Goal: Task Accomplishment & Management: Use online tool/utility

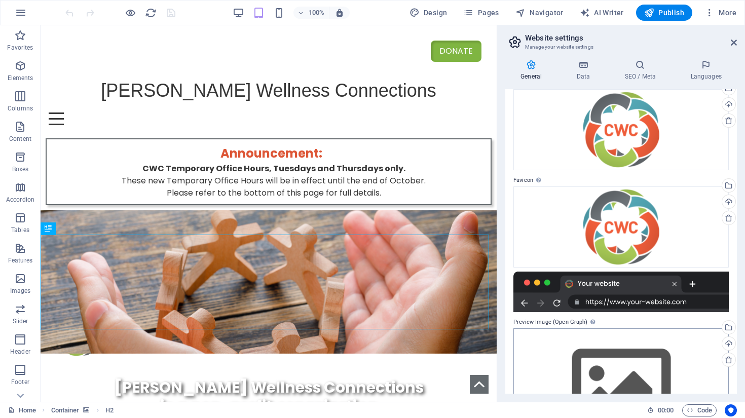
scroll to position [101, 0]
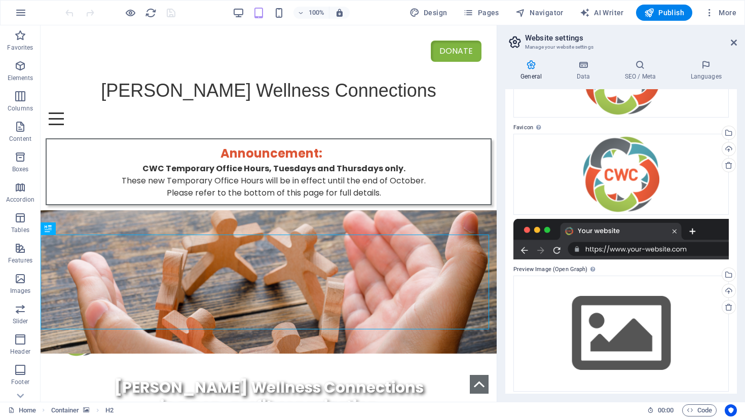
click at [569, 241] on div at bounding box center [621, 239] width 215 height 41
click at [662, 231] on div at bounding box center [621, 239] width 215 height 41
click at [703, 178] on div "Drag files here, click to choose files or select files from Files or our free s…" at bounding box center [621, 174] width 215 height 81
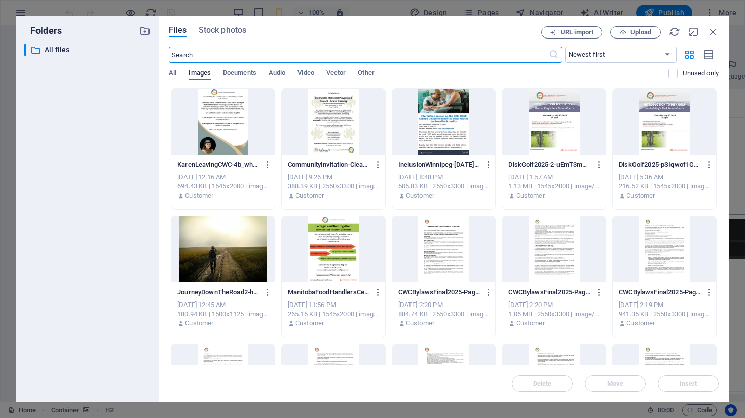
scroll to position [569, 0]
click at [713, 29] on icon "button" at bounding box center [713, 31] width 11 height 11
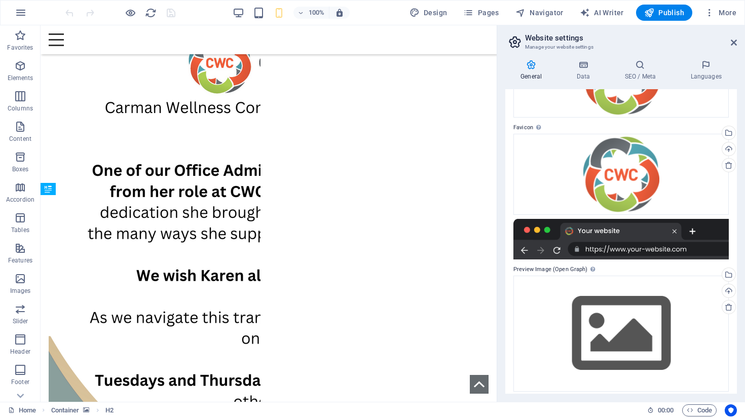
scroll to position [40, 0]
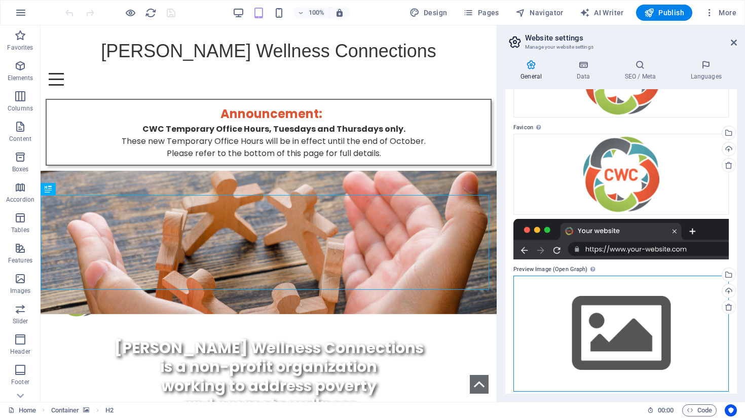
click at [550, 313] on div "Drag files here, click to choose files or select files from Files or our free s…" at bounding box center [621, 334] width 215 height 116
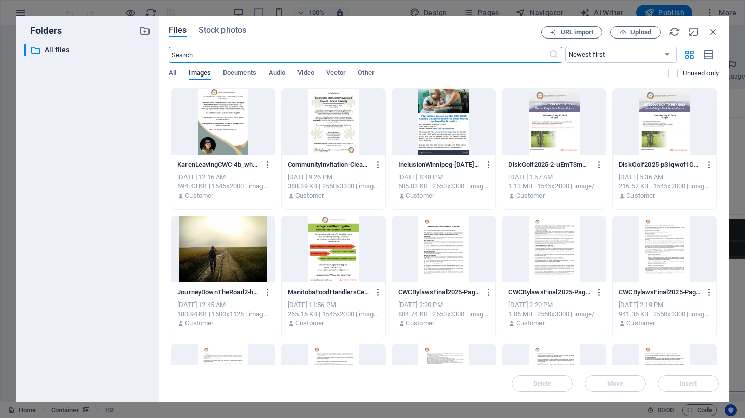
scroll to position [569, 0]
click at [714, 30] on icon "button" at bounding box center [713, 31] width 11 height 11
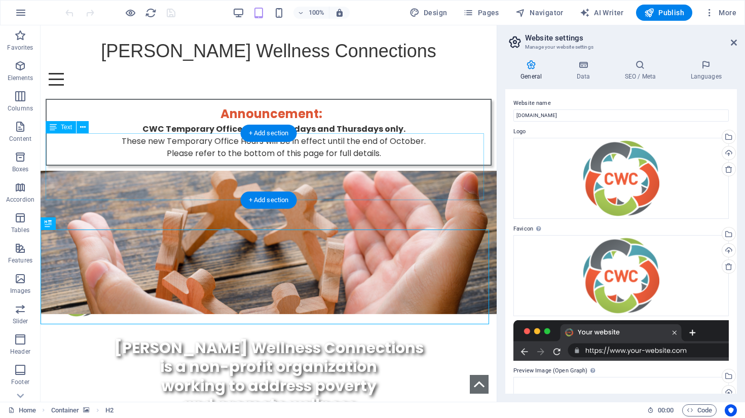
scroll to position [0, 0]
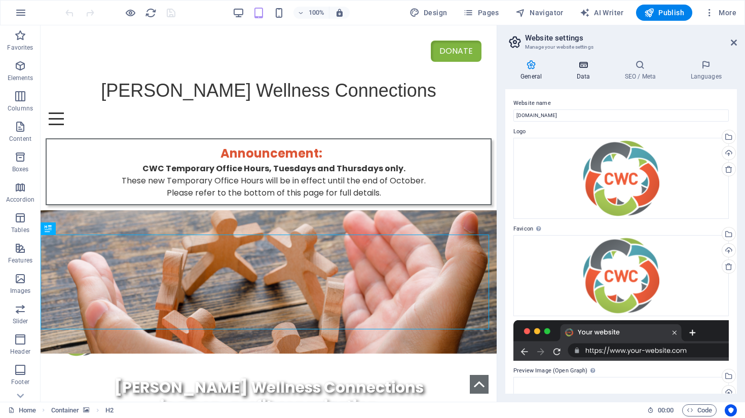
click at [580, 64] on icon at bounding box center [583, 65] width 44 height 10
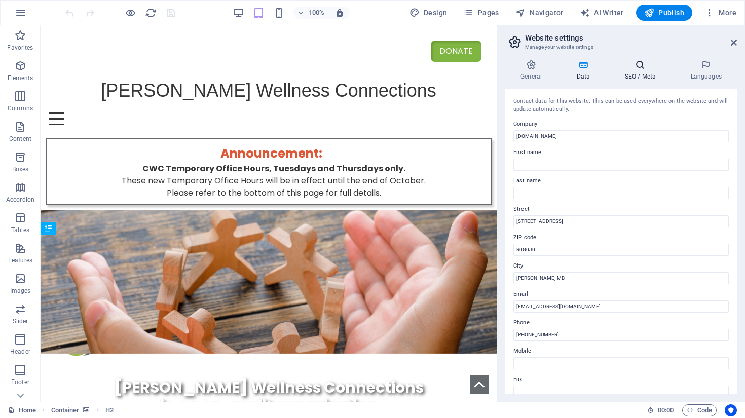
click at [643, 71] on h4 "SEO / Meta" at bounding box center [642, 70] width 66 height 21
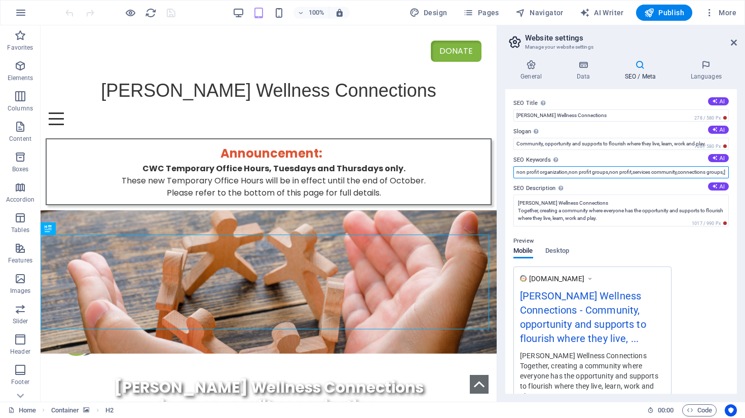
drag, startPoint x: 684, startPoint y: 171, endPoint x: 711, endPoint y: 172, distance: 26.9
click at [711, 172] on input "non profit organization,non profit groups,non profit,services community,connect…" at bounding box center [621, 172] width 215 height 12
click at [726, 172] on input "non profit organization,non profit groups,non profit,services community,connect…" at bounding box center [621, 172] width 215 height 12
click at [680, 171] on input "non profit organization,non profit groups,non profit,services community,connect…" at bounding box center [621, 172] width 215 height 12
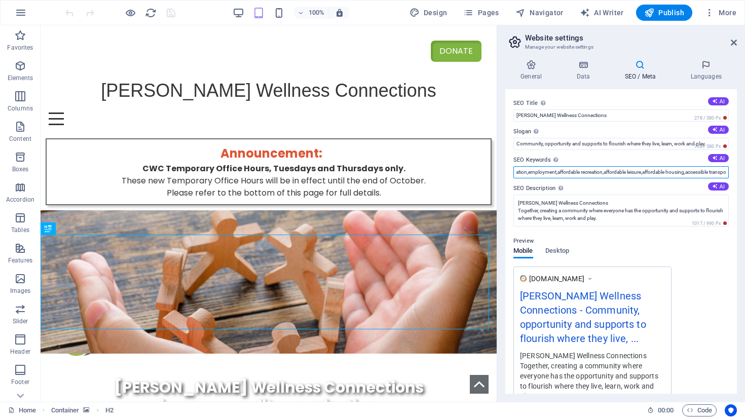
drag, startPoint x: 680, startPoint y: 172, endPoint x: 726, endPoint y: 174, distance: 45.7
click at [726, 174] on input "non profit organization,non profit groups,non profit,services community,connect…" at bounding box center [621, 172] width 215 height 12
click at [555, 172] on input "non profit organization,non profit groups,non profit,services community,connect…" at bounding box center [621, 172] width 215 height 12
drag, startPoint x: 534, startPoint y: 170, endPoint x: 524, endPoint y: 170, distance: 10.1
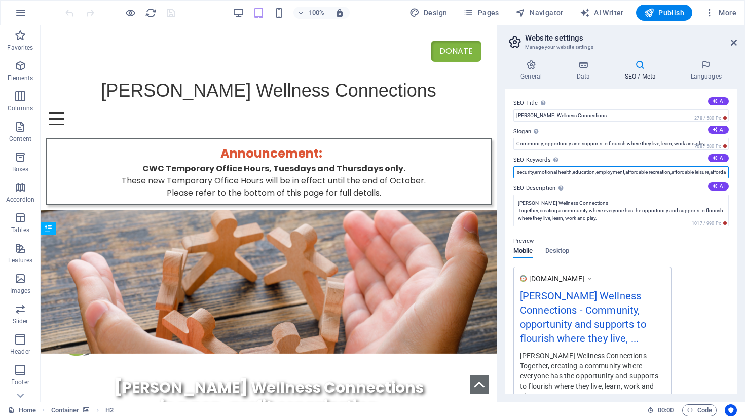
click at [524, 170] on input "non profit organization,non profit groups,non profit,services community,connect…" at bounding box center [621, 172] width 215 height 12
click at [577, 171] on input "non profit organization,non profit groups,non profit,services community,connect…" at bounding box center [621, 172] width 215 height 12
click at [524, 172] on input "non profit organization,non profit groups,non profit,services community,connect…" at bounding box center [621, 172] width 215 height 12
drag, startPoint x: 529, startPoint y: 171, endPoint x: 524, endPoint y: 170, distance: 5.1
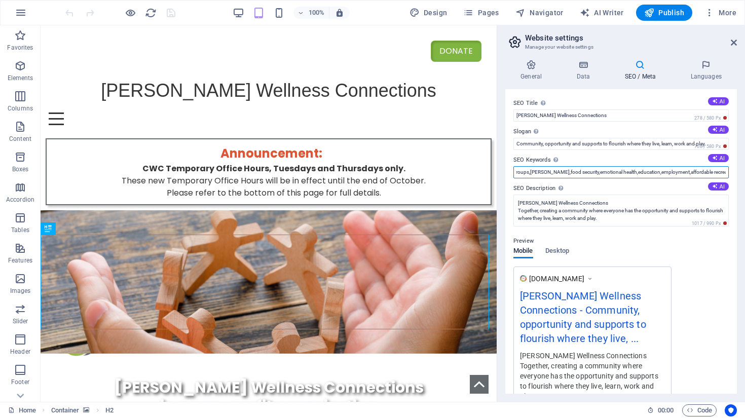
click at [524, 170] on input "non profit organization,non profit groups,non profit,services community,connect…" at bounding box center [621, 172] width 215 height 12
click at [613, 172] on input "non profit organization,non profit groups,non profit,services community,connect…" at bounding box center [621, 172] width 215 height 12
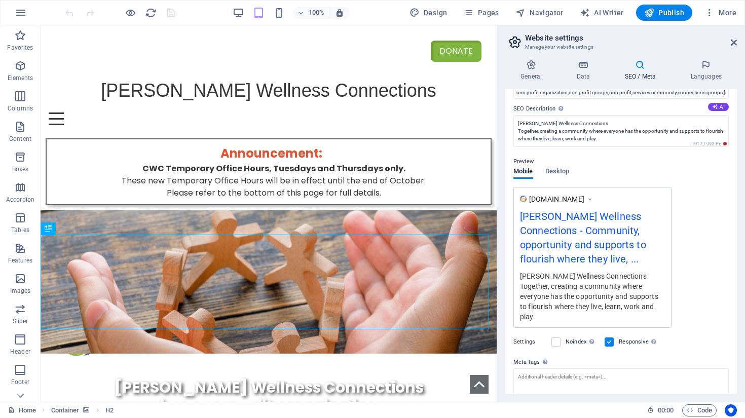
scroll to position [0, 0]
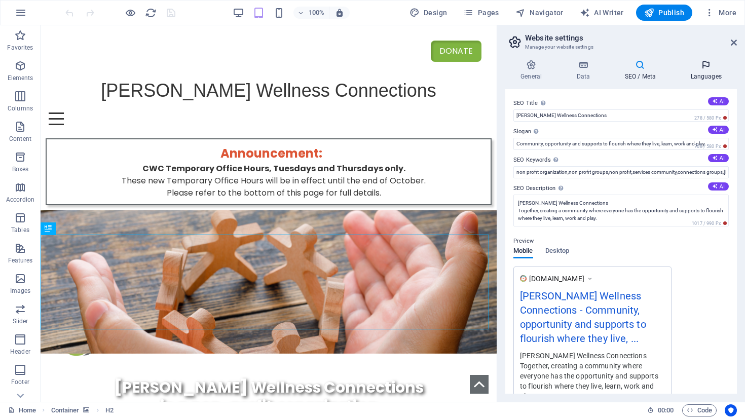
click at [707, 71] on h4 "Languages" at bounding box center [706, 70] width 62 height 21
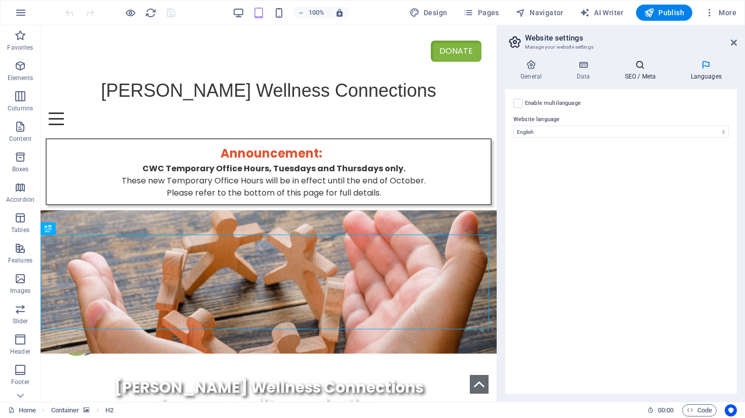
click at [640, 68] on icon at bounding box center [640, 65] width 62 height 10
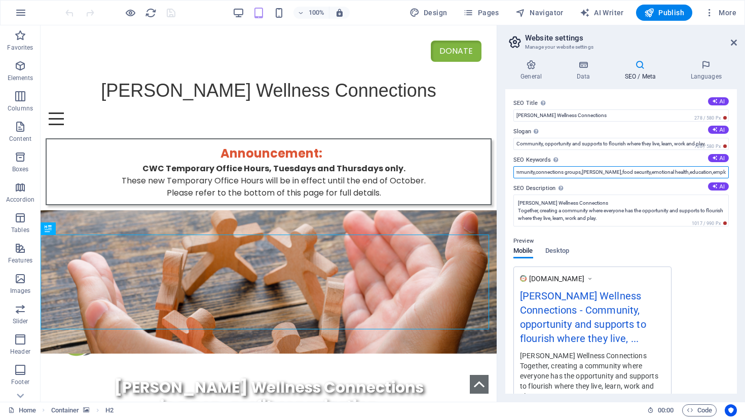
scroll to position [0, 223]
drag, startPoint x: 647, startPoint y: 171, endPoint x: 713, endPoint y: 170, distance: 66.4
click at [715, 169] on input "non profit organization,non profit groups,non profit,services community,connect…" at bounding box center [621, 172] width 215 height 12
click at [691, 171] on input "non profit organization,non profit groups,non profit,services community,connect…" at bounding box center [621, 172] width 215 height 12
click at [705, 172] on input "non profit organization,non profit groups,non profit,services community,connect…" at bounding box center [621, 172] width 215 height 12
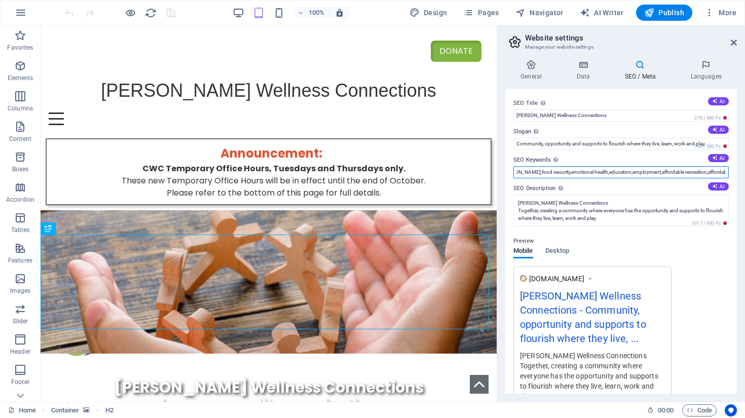
click at [668, 174] on input "non profit organization,non profit groups,non profit,services community,connect…" at bounding box center [621, 172] width 215 height 12
drag, startPoint x: 611, startPoint y: 173, endPoint x: 721, endPoint y: 175, distance: 110.0
click at [721, 175] on input "non profit organization,non profit groups,non profit,services community,connect…" at bounding box center [621, 172] width 215 height 12
click at [723, 172] on input "non profit organization,non profit groups,non profit,services community,connect…" at bounding box center [621, 172] width 215 height 12
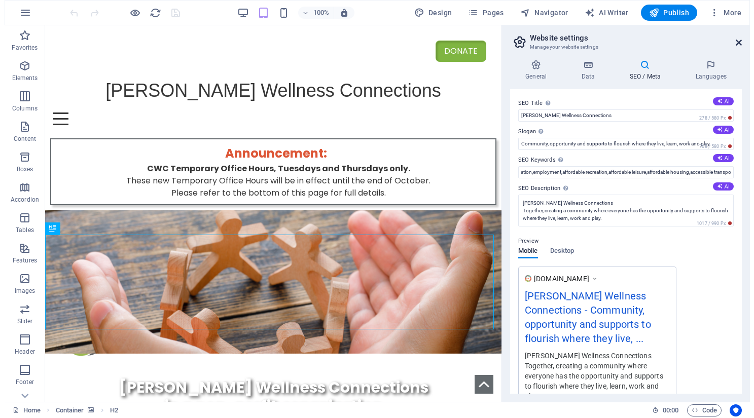
scroll to position [0, 0]
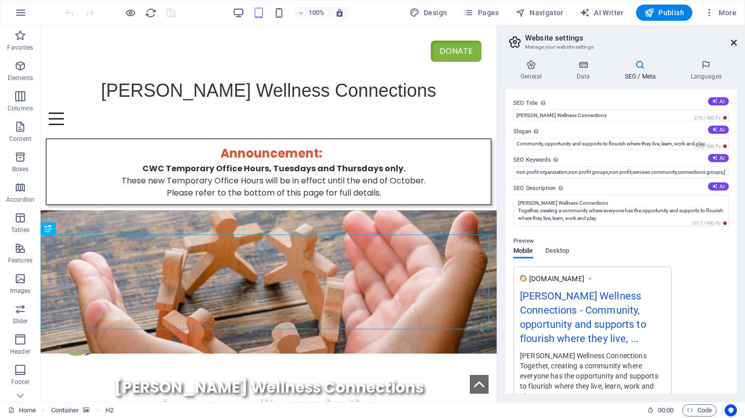
click at [736, 43] on icon at bounding box center [734, 43] width 6 height 8
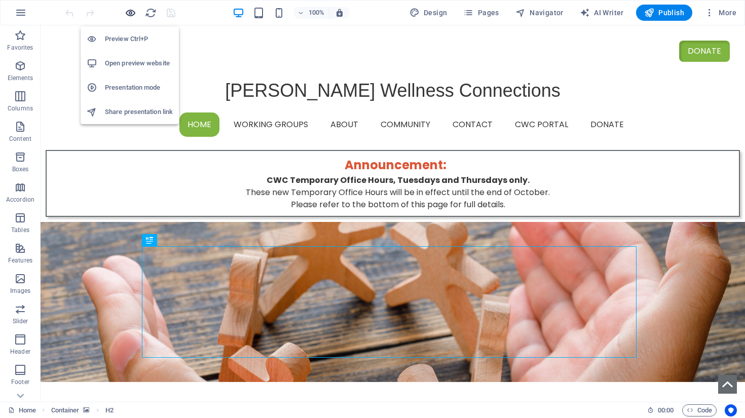
click at [127, 11] on icon "button" at bounding box center [131, 13] width 12 height 12
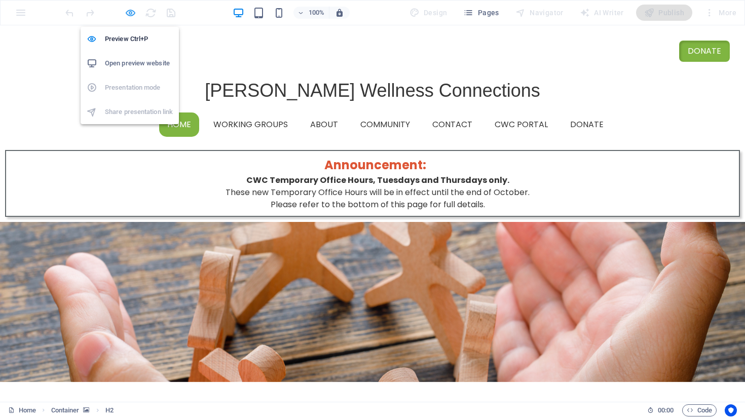
click at [127, 11] on icon "button" at bounding box center [131, 13] width 12 height 12
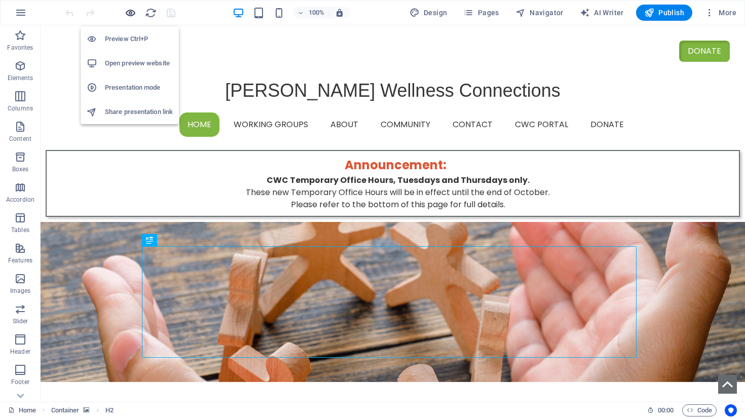
click at [127, 11] on icon "button" at bounding box center [131, 13] width 12 height 12
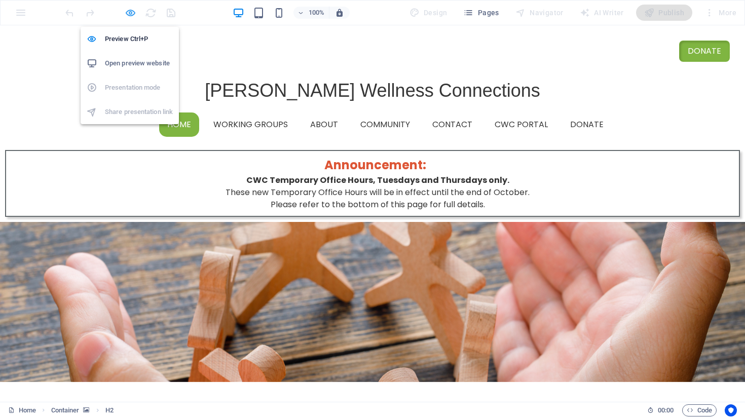
click at [133, 13] on icon "button" at bounding box center [131, 13] width 12 height 12
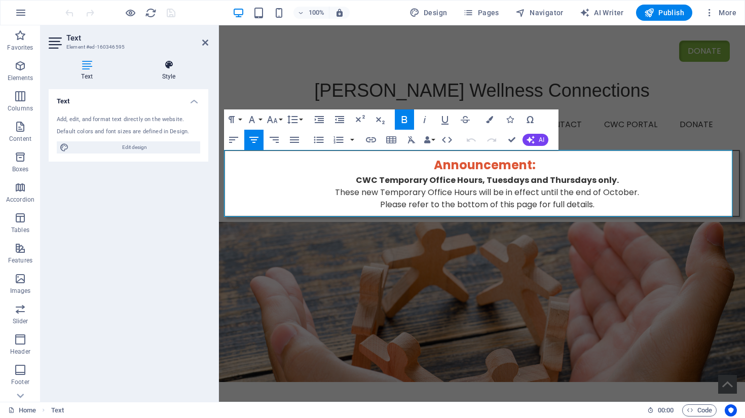
click at [165, 66] on icon at bounding box center [168, 65] width 79 height 10
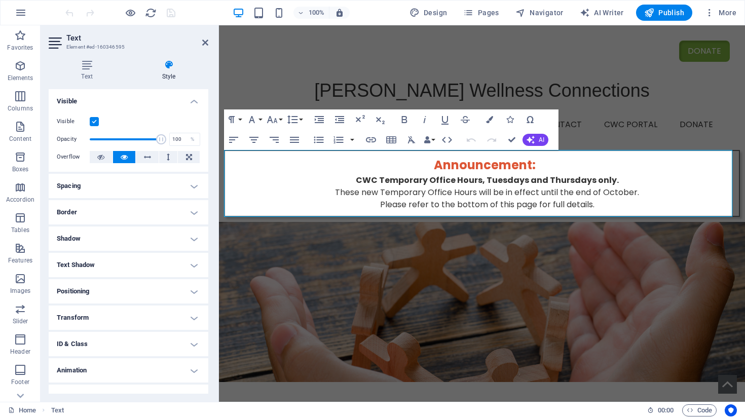
click at [93, 120] on label at bounding box center [94, 121] width 9 height 9
click at [0, 0] on input "Visible" at bounding box center [0, 0] width 0 height 0
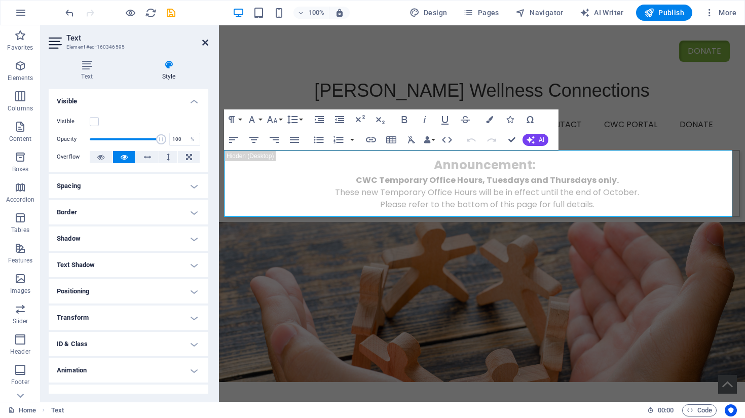
click at [204, 41] on icon at bounding box center [205, 43] width 6 height 8
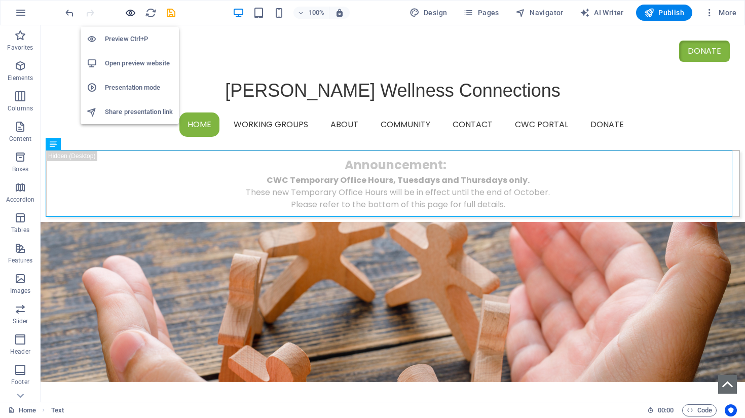
click at [132, 12] on icon "button" at bounding box center [131, 13] width 12 height 12
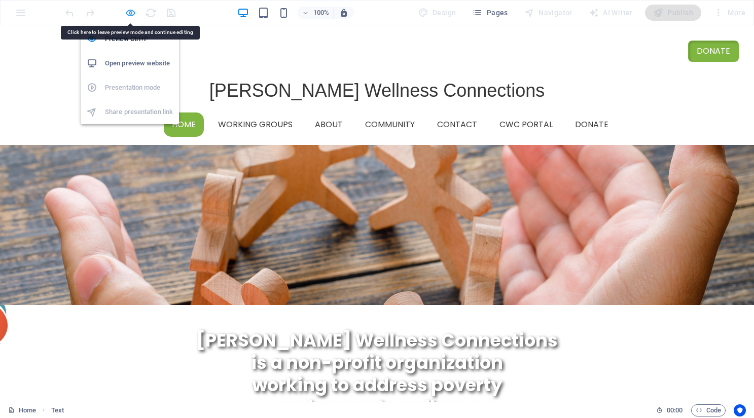
click at [134, 14] on icon "button" at bounding box center [131, 13] width 12 height 12
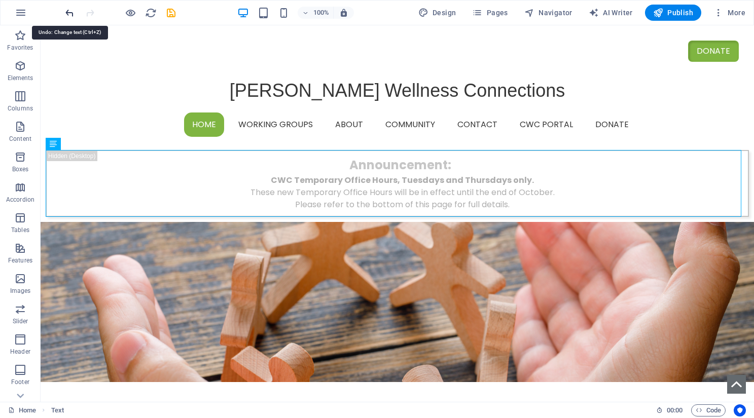
click at [0, 0] on icon "undo" at bounding box center [0, 0] width 0 height 0
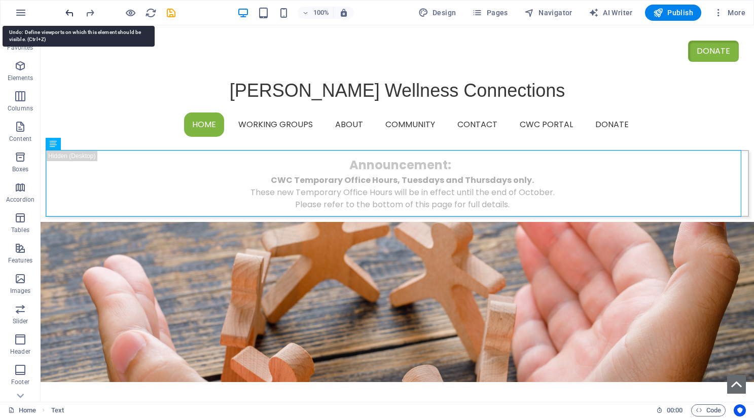
click at [0, 0] on icon "undo" at bounding box center [0, 0] width 0 height 0
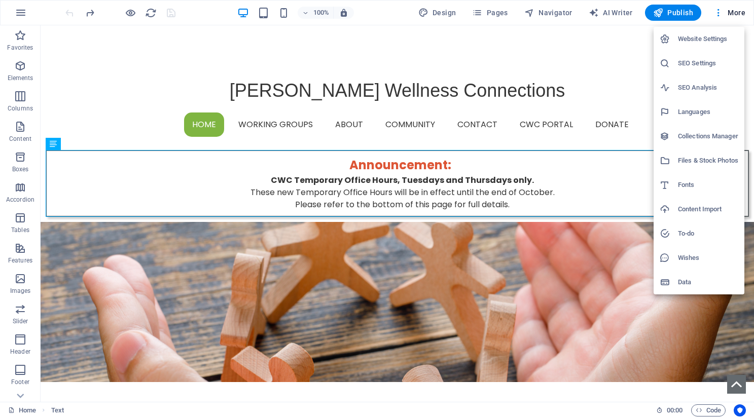
click at [708, 40] on h6 "Website Settings" at bounding box center [708, 39] width 60 height 12
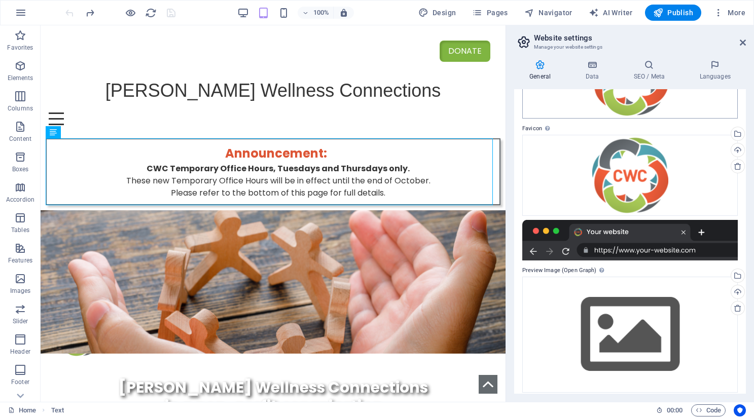
scroll to position [101, 0]
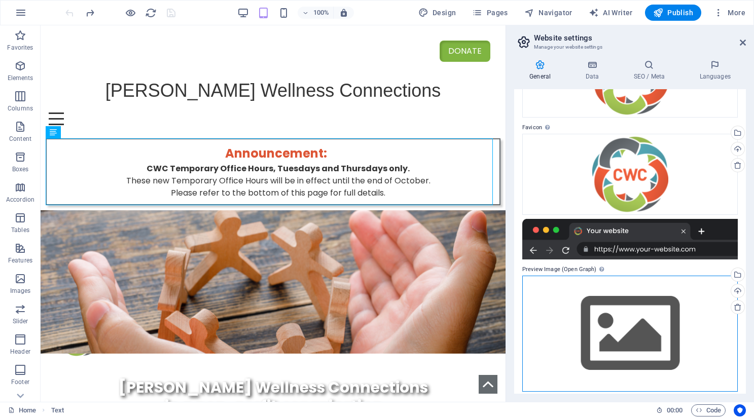
click at [637, 316] on div "Drag files here, click to choose files or select files from Files or our free s…" at bounding box center [629, 334] width 215 height 116
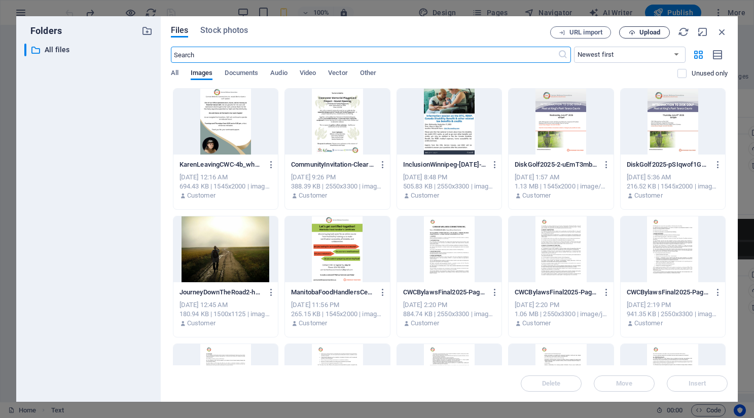
click at [652, 30] on span "Upload" at bounding box center [649, 32] width 21 height 6
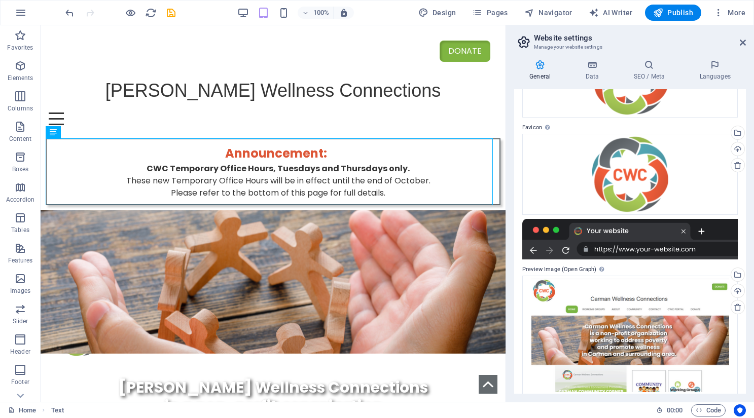
click at [534, 252] on div at bounding box center [629, 239] width 215 height 41
click at [592, 235] on div at bounding box center [629, 239] width 215 height 41
click at [610, 250] on div at bounding box center [629, 239] width 215 height 41
click at [610, 290] on div "Drag files here, click to choose files or select files from Files or our free s…" at bounding box center [629, 335] width 215 height 119
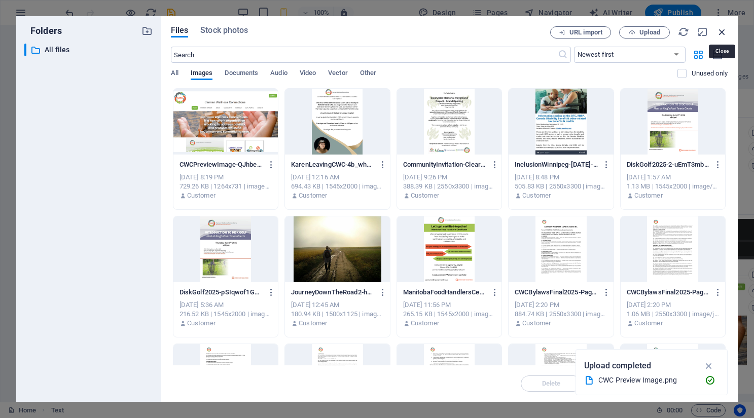
click at [719, 30] on icon "button" at bounding box center [721, 31] width 11 height 11
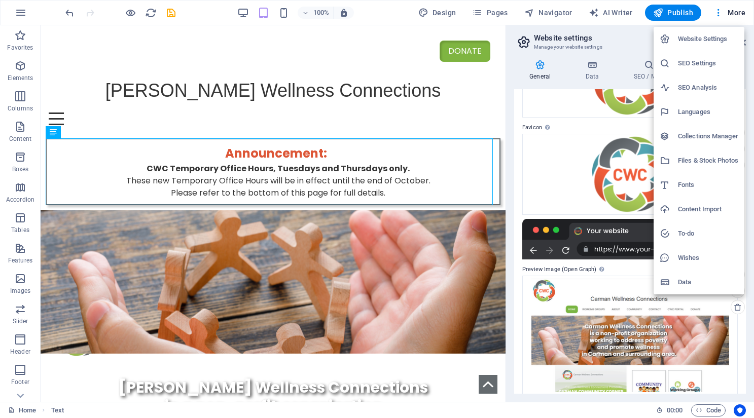
click at [735, 12] on div at bounding box center [377, 209] width 754 height 418
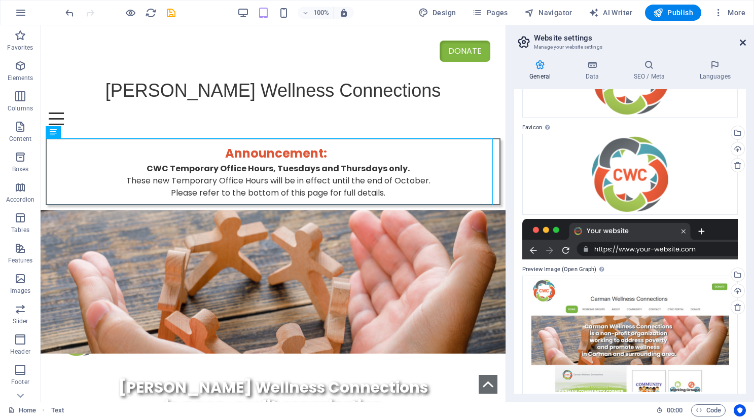
click at [744, 44] on icon at bounding box center [743, 43] width 6 height 8
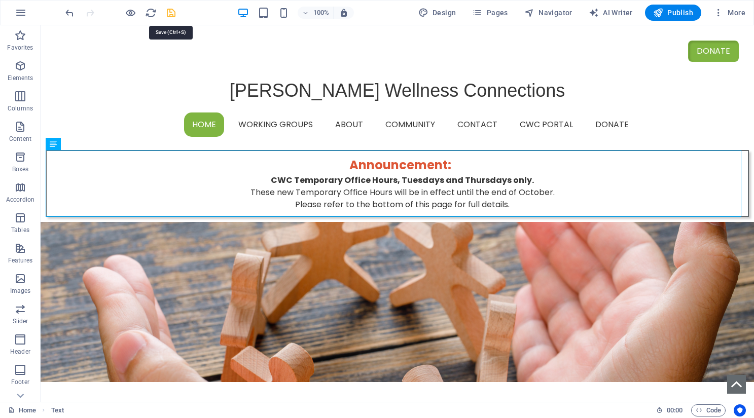
click at [0, 0] on icon "save" at bounding box center [0, 0] width 0 height 0
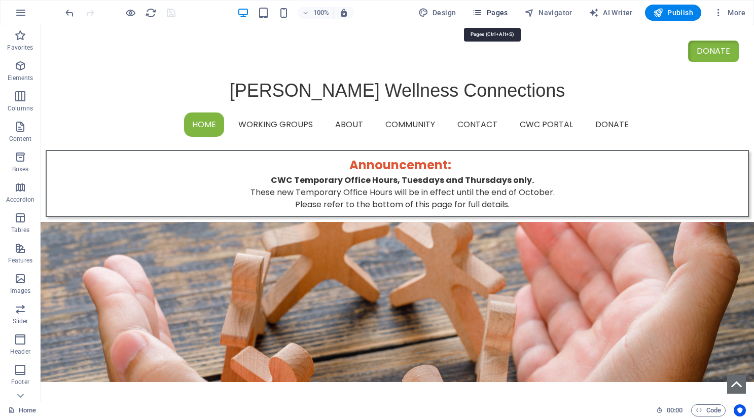
click at [488, 14] on span "Pages" at bounding box center [489, 13] width 35 height 10
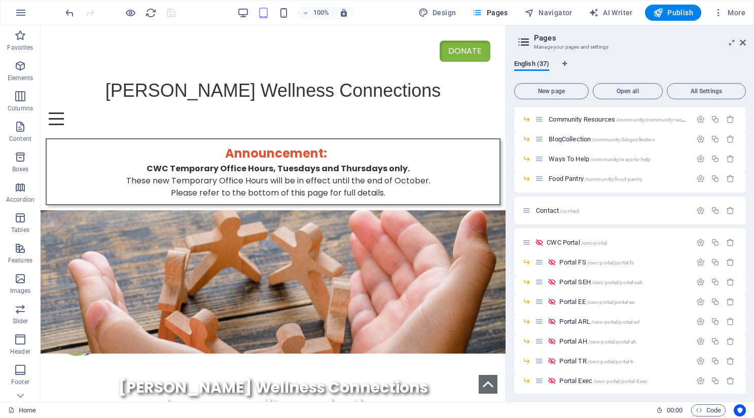
scroll to position [603, 0]
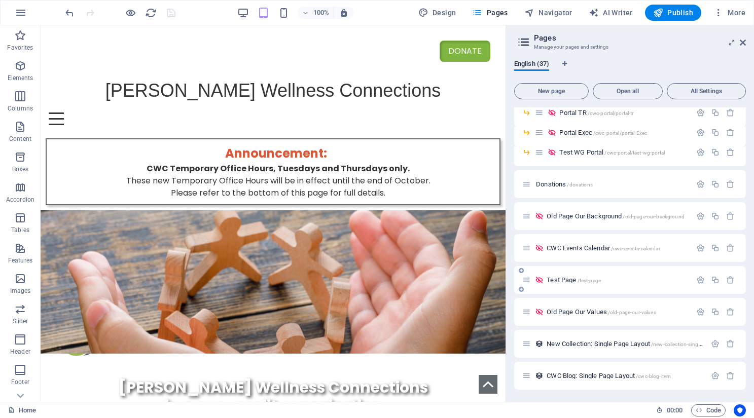
click at [561, 277] on span "Test Page /test-page" at bounding box center [573, 280] width 54 height 8
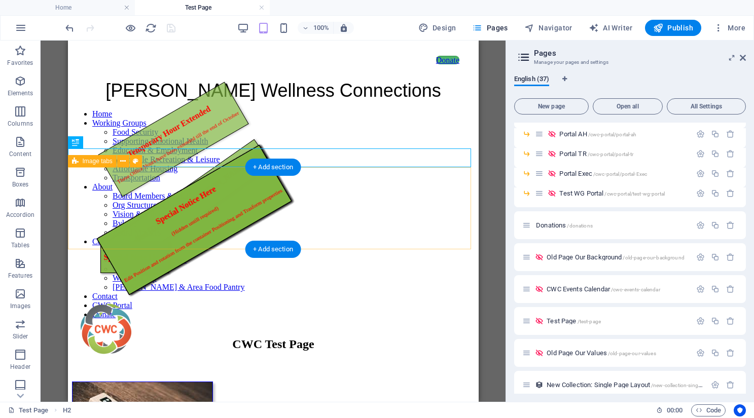
scroll to position [0, 0]
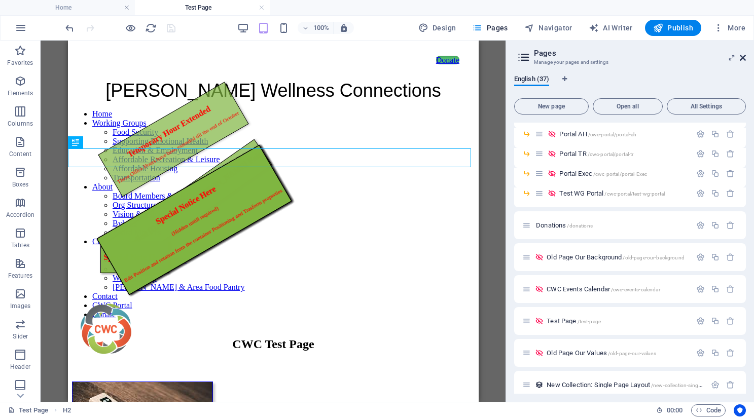
click at [742, 56] on icon at bounding box center [743, 58] width 6 height 8
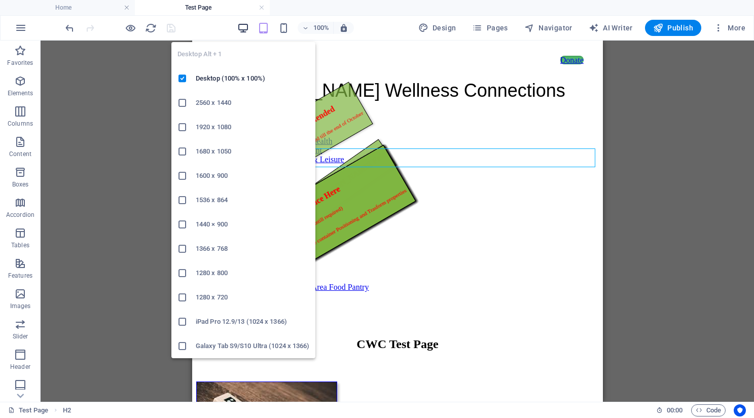
click at [247, 30] on icon "button" at bounding box center [243, 28] width 12 height 12
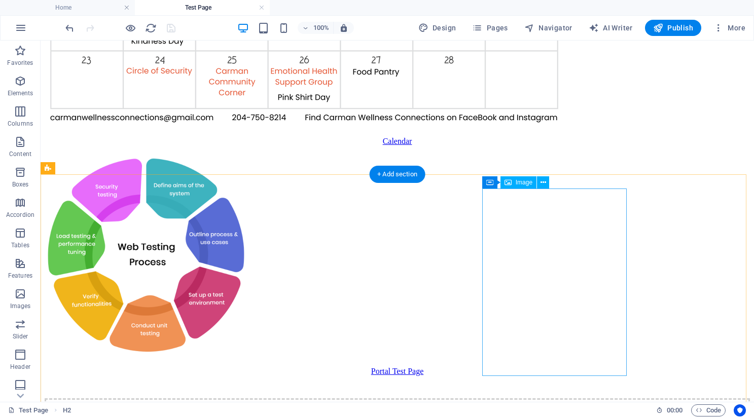
scroll to position [1128, 0]
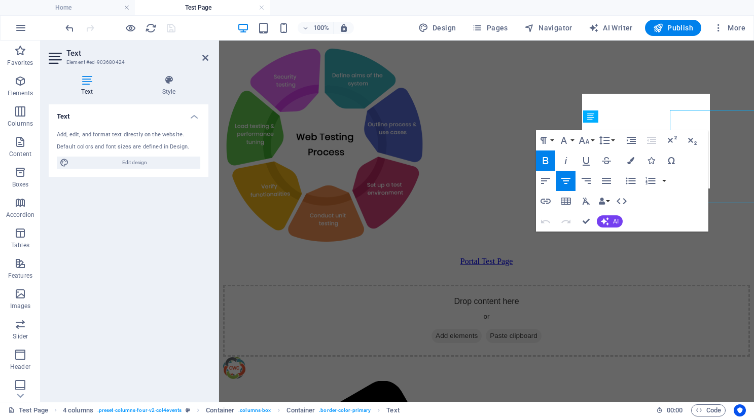
scroll to position [1116, 0]
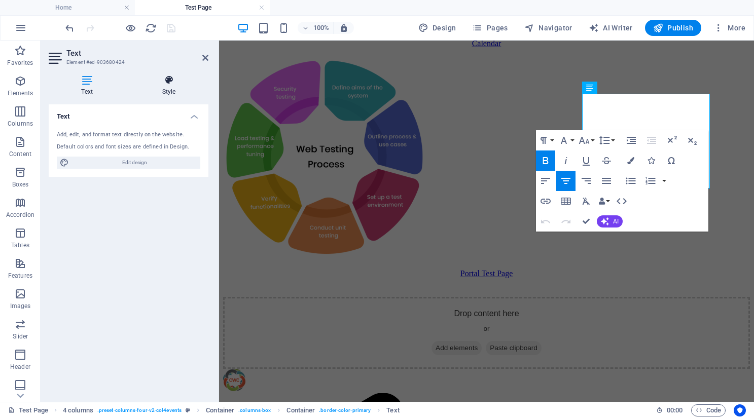
click at [171, 82] on icon at bounding box center [168, 80] width 79 height 10
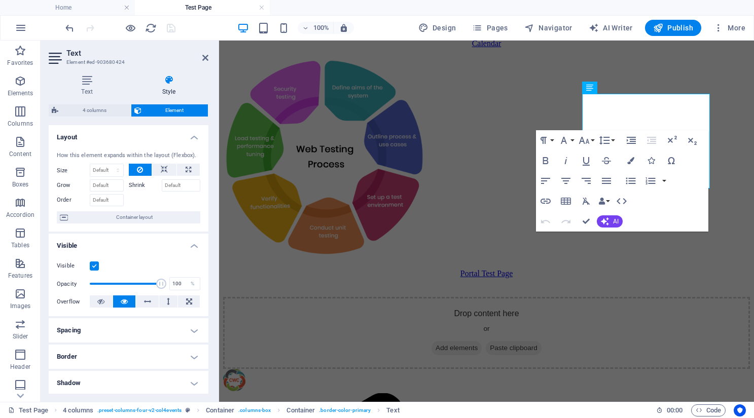
scroll to position [152, 0]
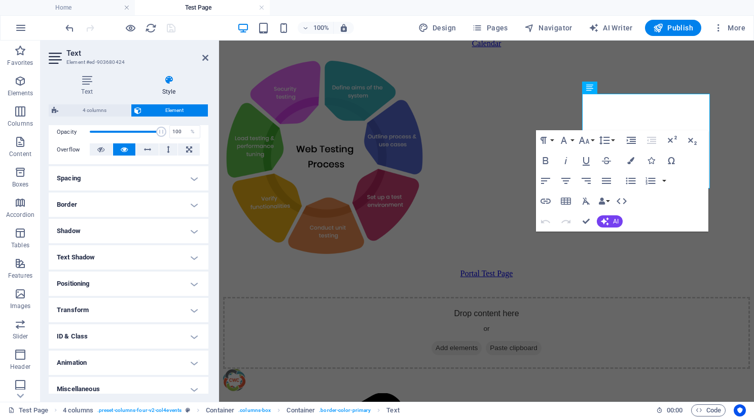
click at [193, 283] on h4 "Positioning" at bounding box center [129, 284] width 160 height 24
click at [193, 283] on h4 "Positioning" at bounding box center [129, 281] width 160 height 18
click at [586, 79] on div "Container" at bounding box center [595, 78] width 46 height 12
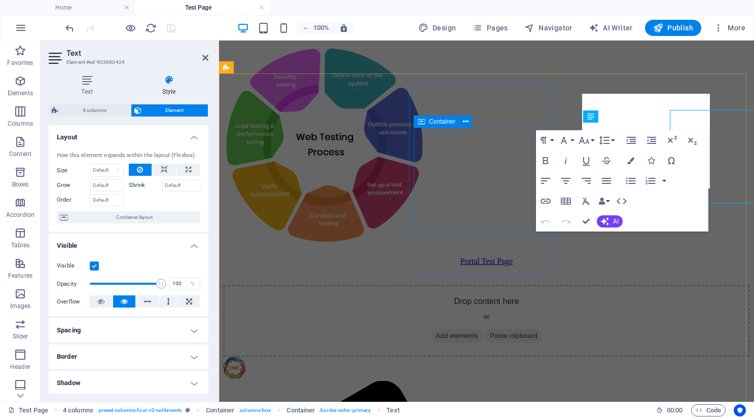
scroll to position [1116, 0]
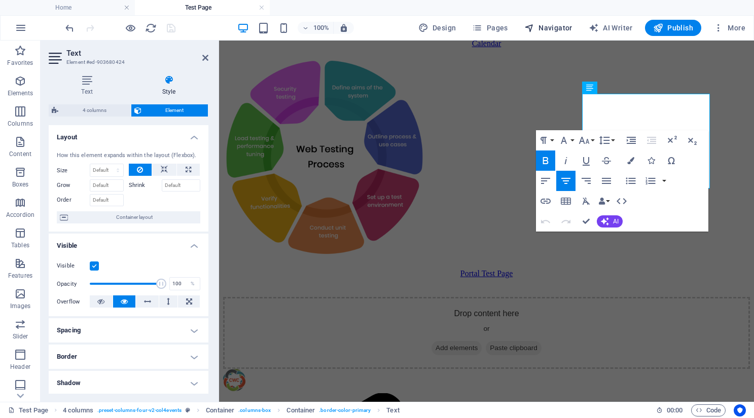
click at [558, 27] on span "Navigator" at bounding box center [548, 28] width 48 height 10
select select "7419451-en"
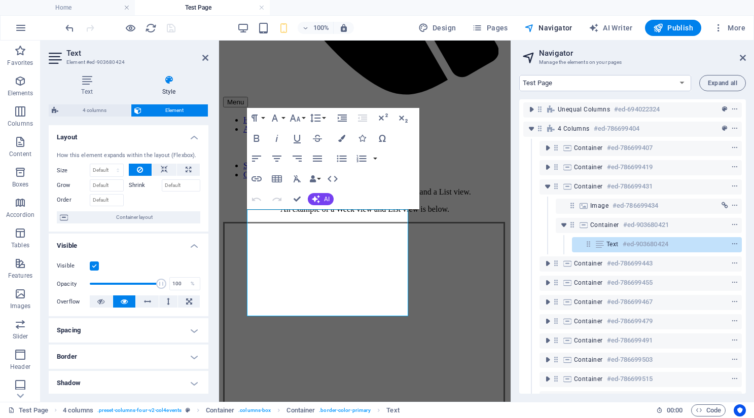
scroll to position [196, 0]
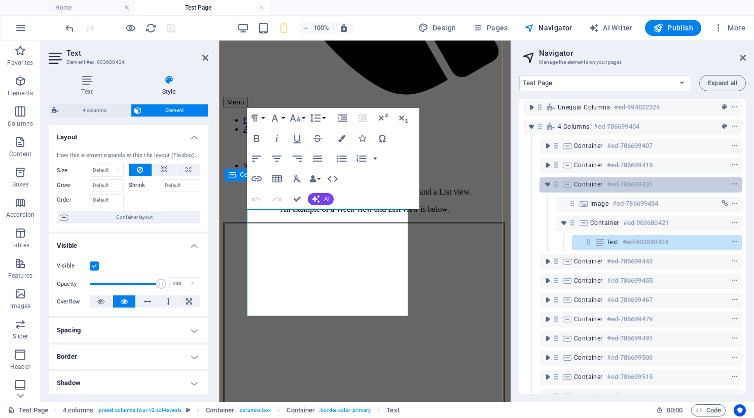
click at [610, 185] on h6 "#ed-786699431" at bounding box center [630, 184] width 46 height 12
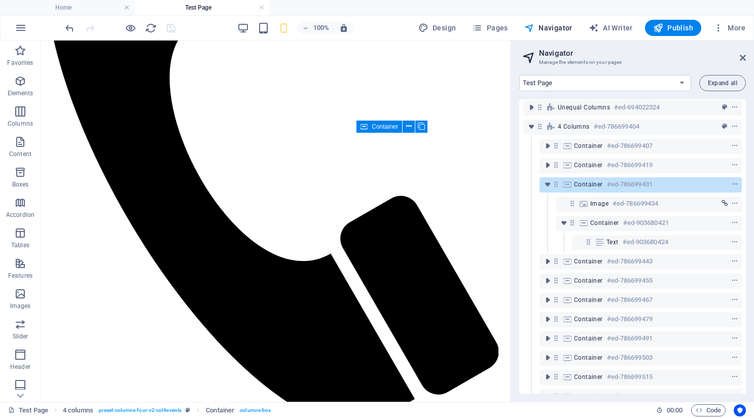
scroll to position [1052, 0]
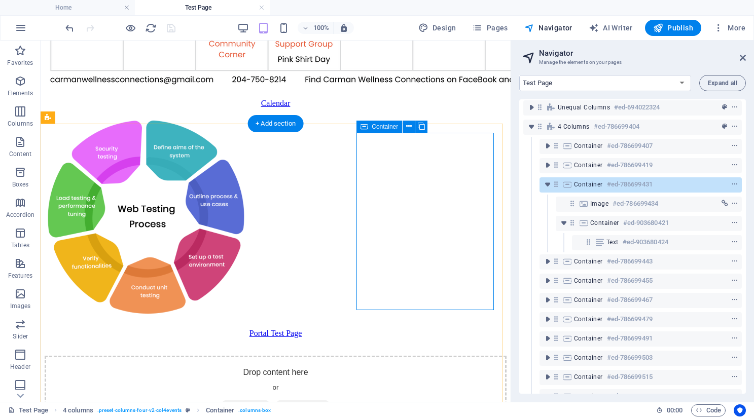
click at [595, 184] on span "Container" at bounding box center [588, 184] width 29 height 8
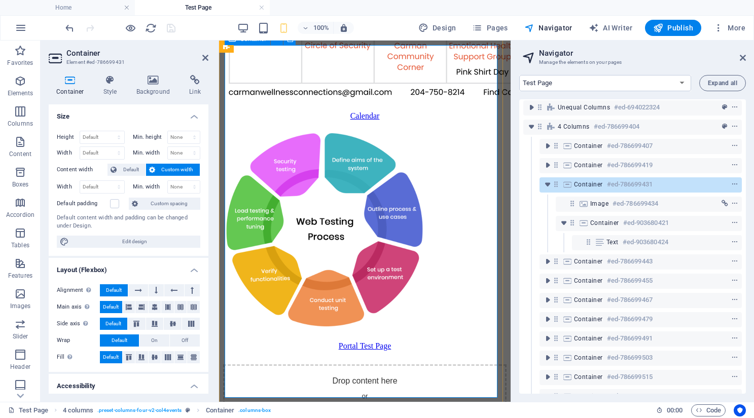
scroll to position [2476, 0]
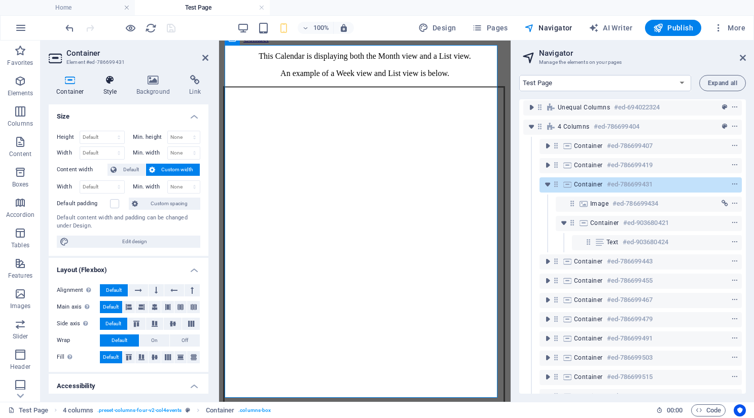
click at [113, 80] on icon at bounding box center [110, 80] width 29 height 10
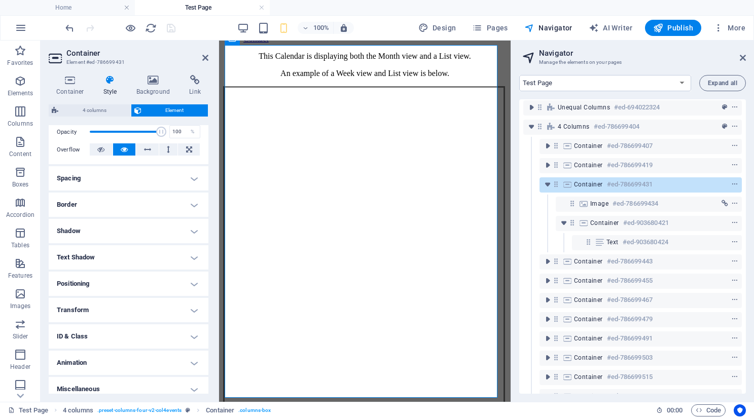
scroll to position [160, 0]
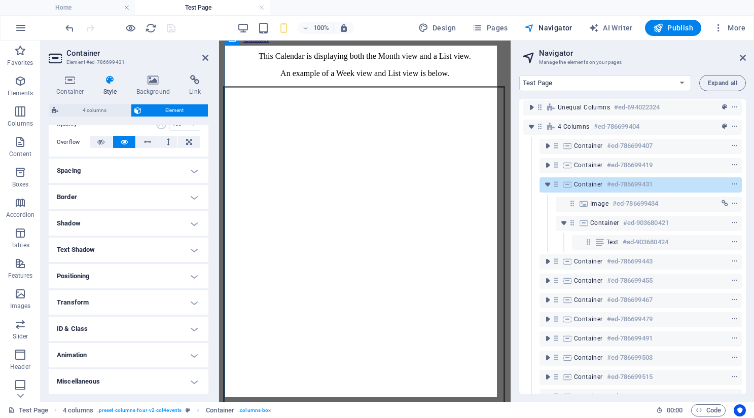
click at [192, 280] on h4 "Positioning" at bounding box center [129, 276] width 160 height 24
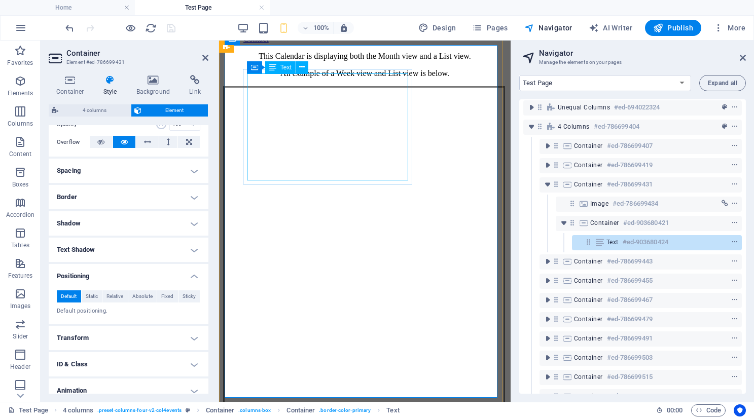
click at [263, 70] on div "Container Text" at bounding box center [281, 67] width 68 height 13
click at [276, 69] on icon at bounding box center [272, 67] width 7 height 12
click at [275, 69] on icon at bounding box center [272, 67] width 7 height 12
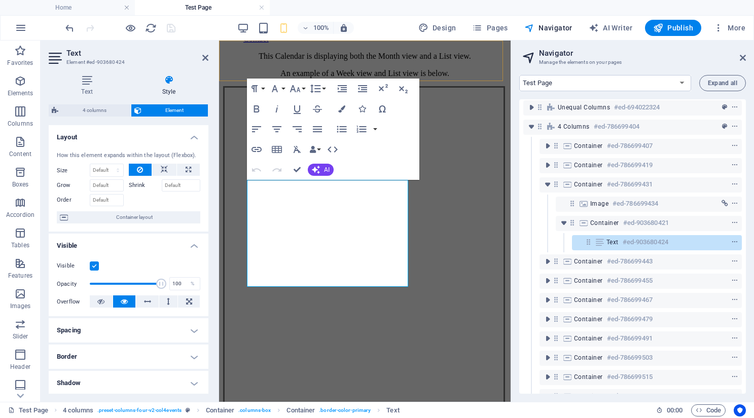
scroll to position [2370, 0]
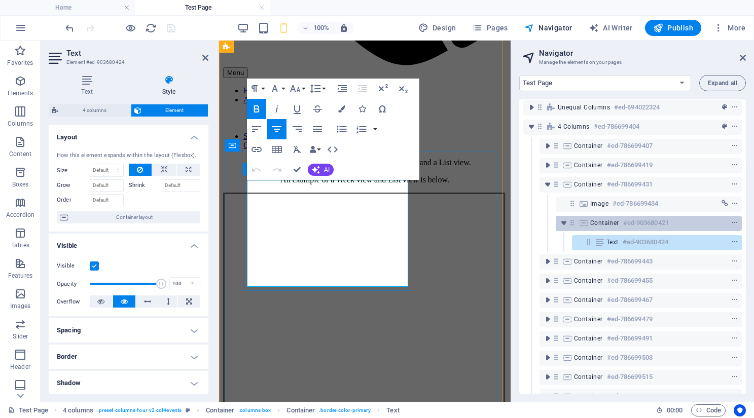
click at [602, 223] on span "Container" at bounding box center [604, 223] width 29 height 8
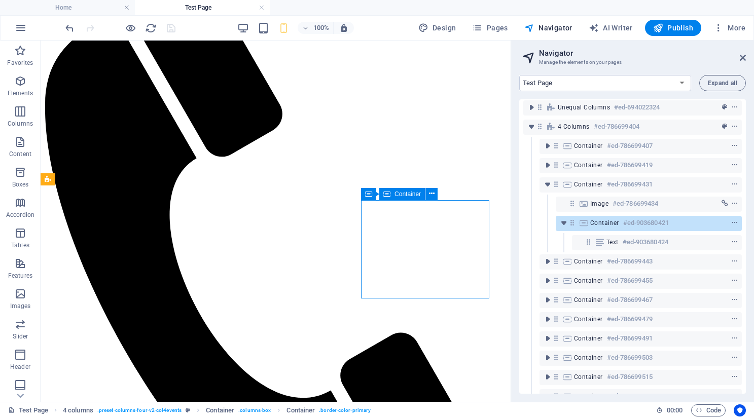
scroll to position [991, 0]
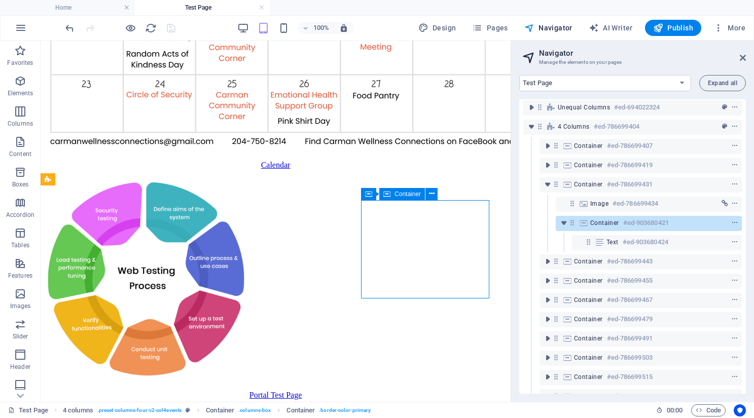
click at [602, 223] on span "Container" at bounding box center [604, 223] width 29 height 8
select select "%"
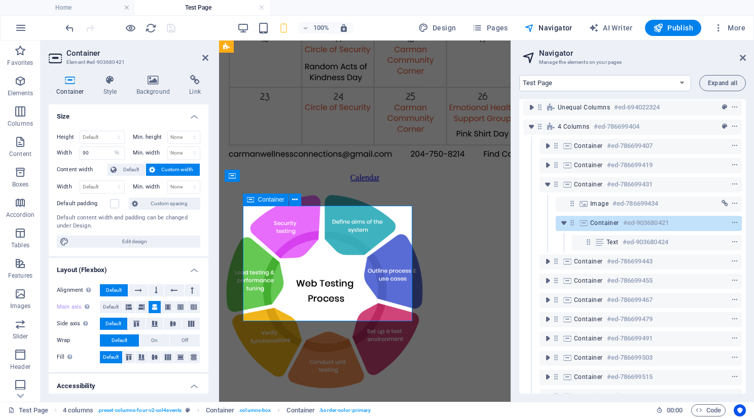
scroll to position [2340, 0]
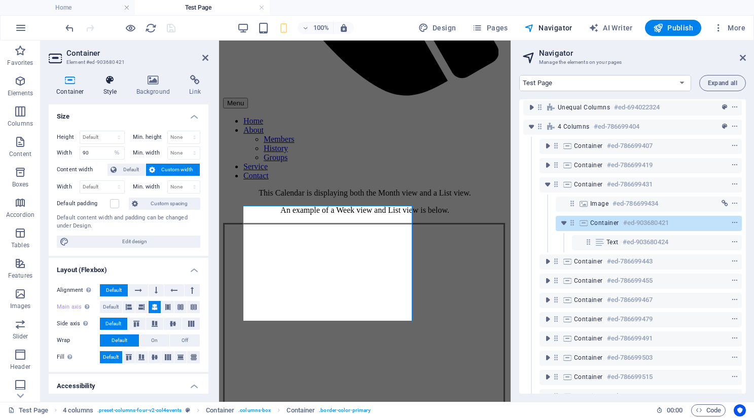
click at [111, 80] on icon at bounding box center [110, 80] width 29 height 10
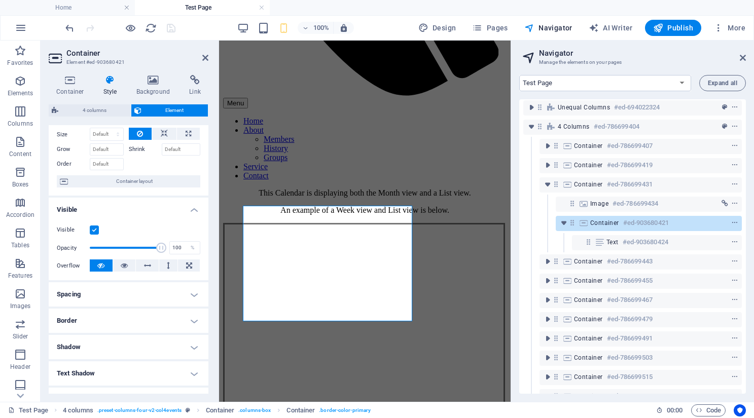
scroll to position [101, 0]
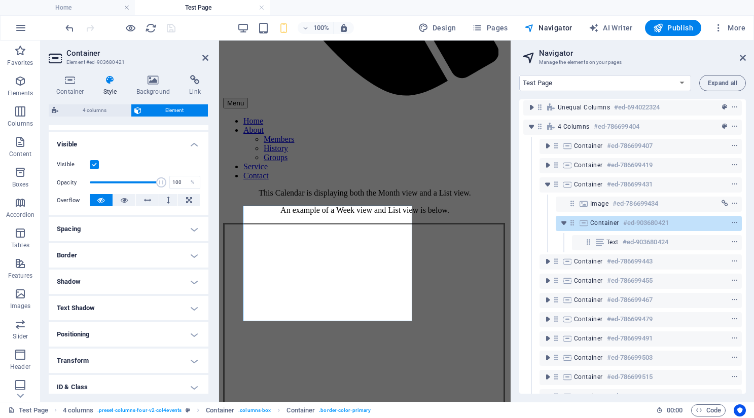
click at [188, 333] on h4 "Positioning" at bounding box center [129, 334] width 160 height 24
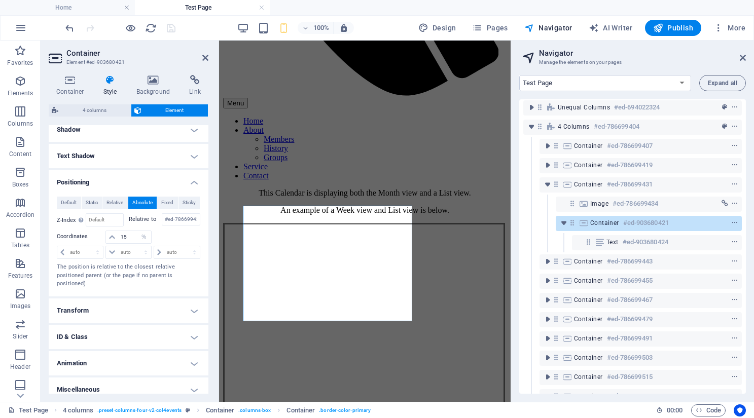
scroll to position [262, 0]
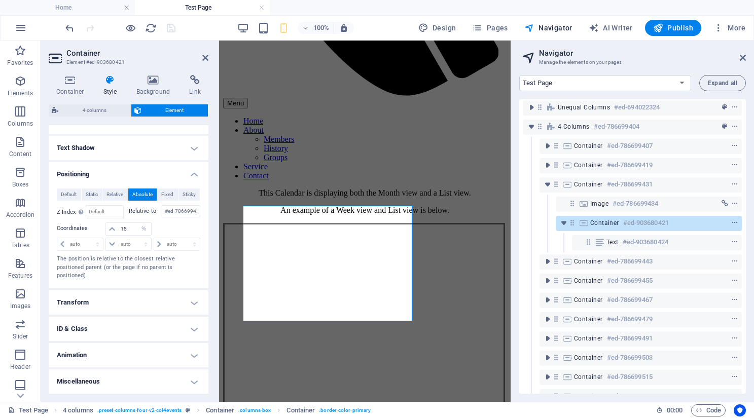
click at [193, 304] on h4 "Transform" at bounding box center [129, 302] width 160 height 24
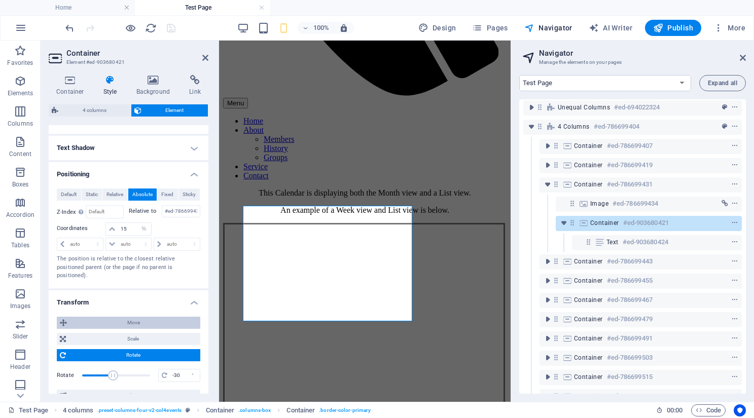
scroll to position [357, 0]
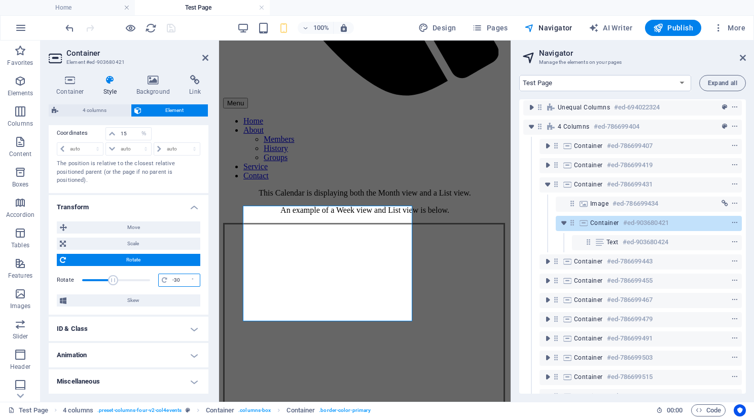
click at [180, 280] on input "-30" at bounding box center [185, 280] width 30 height 12
drag, startPoint x: 181, startPoint y: 280, endPoint x: 171, endPoint y: 280, distance: 9.6
click at [171, 280] on input "-30" at bounding box center [185, 280] width 30 height 12
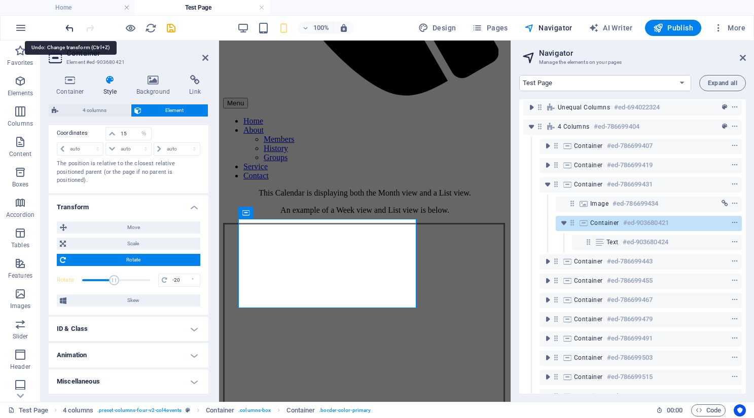
click at [67, 29] on icon "undo" at bounding box center [70, 28] width 12 height 12
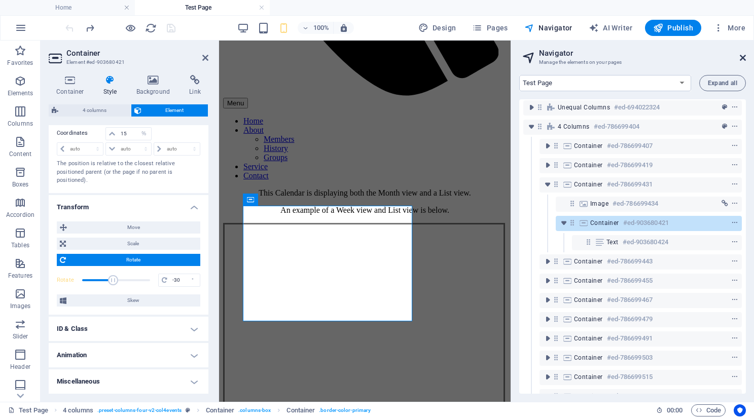
click at [745, 56] on icon at bounding box center [743, 58] width 6 height 8
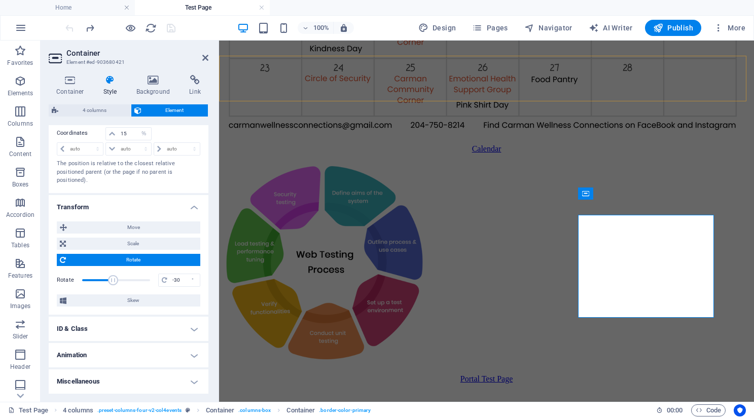
scroll to position [1006, 0]
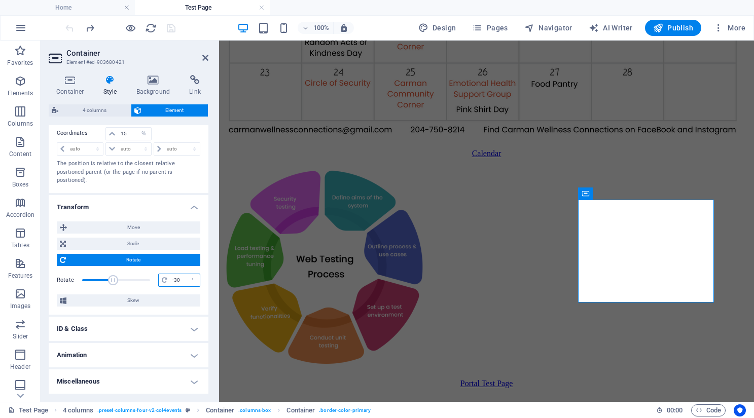
click at [175, 281] on input "-30" at bounding box center [185, 280] width 30 height 12
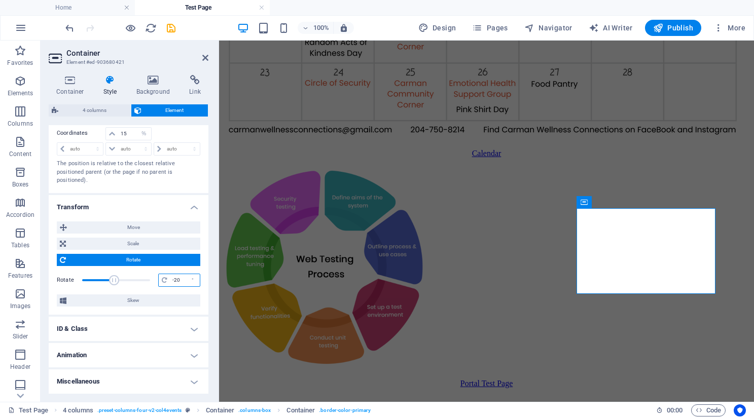
scroll to position [256, 0]
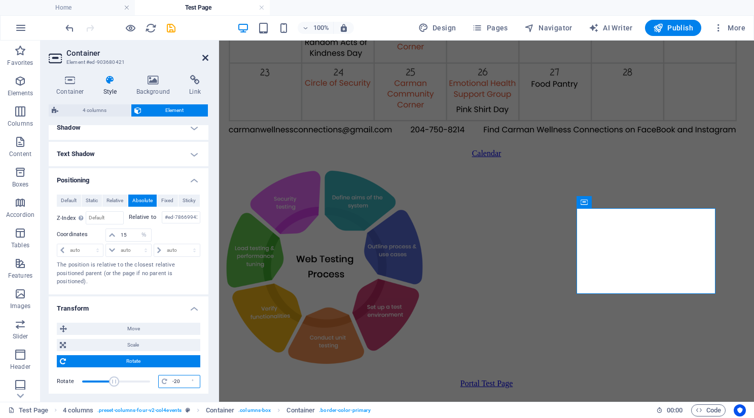
type input "-20"
drag, startPoint x: 166, startPoint y: 18, endPoint x: 207, endPoint y: 57, distance: 56.6
click at [207, 57] on icon at bounding box center [205, 58] width 6 height 8
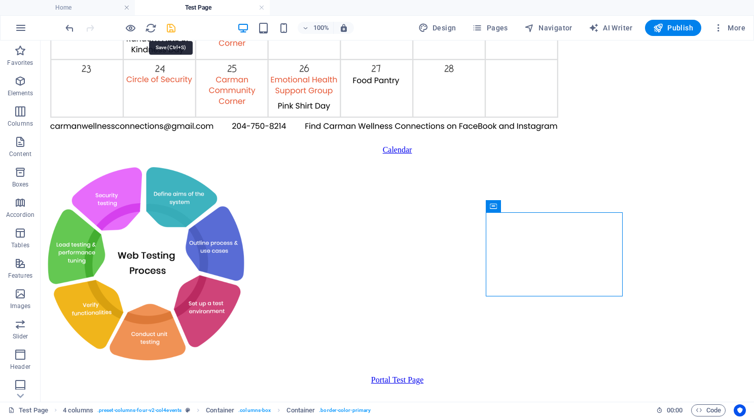
click at [169, 28] on icon "save" at bounding box center [171, 28] width 12 height 12
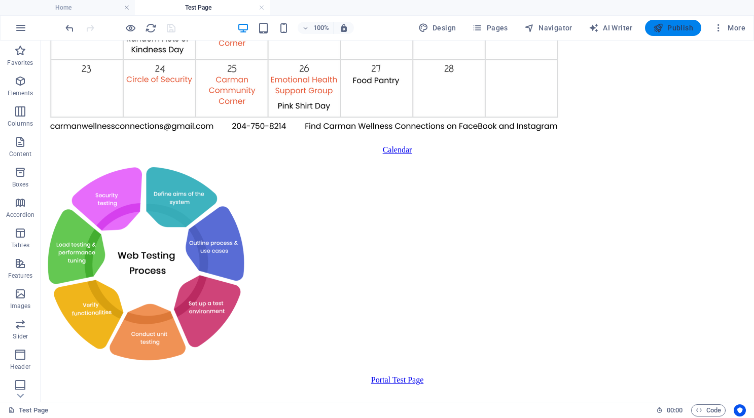
click at [676, 31] on span "Publish" at bounding box center [673, 28] width 40 height 10
